Goal: Check status: Check status

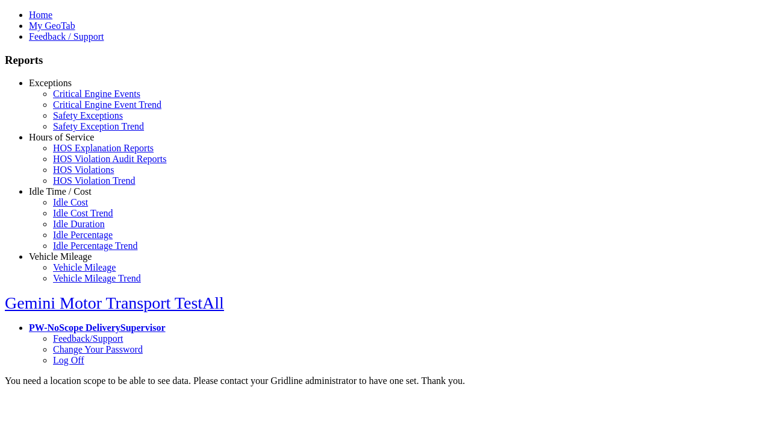
click at [69, 88] on link "Exceptions" at bounding box center [50, 83] width 43 height 10
click at [78, 99] on link "Critical Engine Events" at bounding box center [96, 94] width 87 height 10
type input "*********"
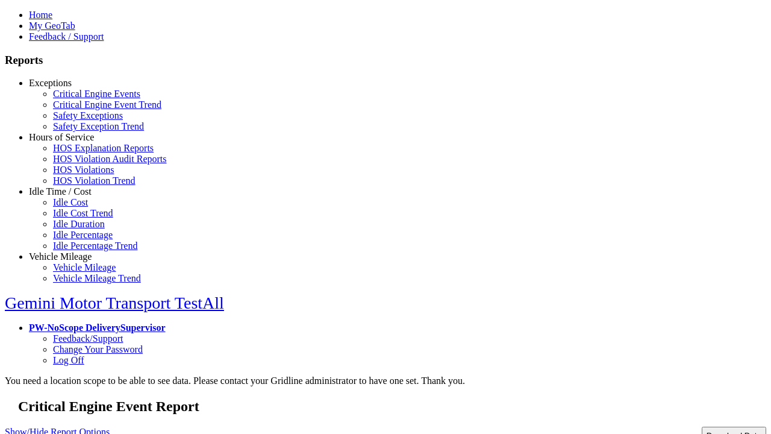
type input "**********"
